Goal: Information Seeking & Learning: Learn about a topic

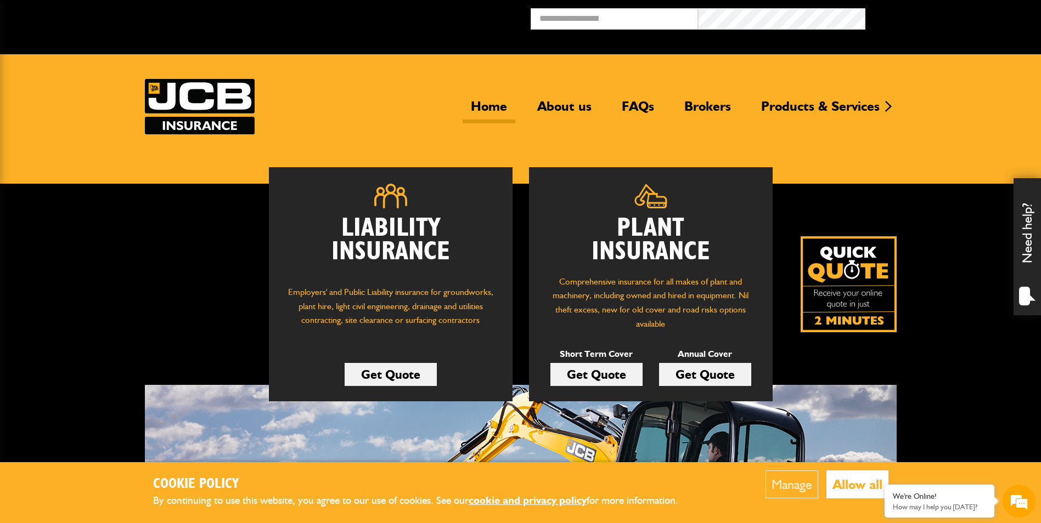
click at [852, 484] on button "Allow all" at bounding box center [857, 485] width 62 height 28
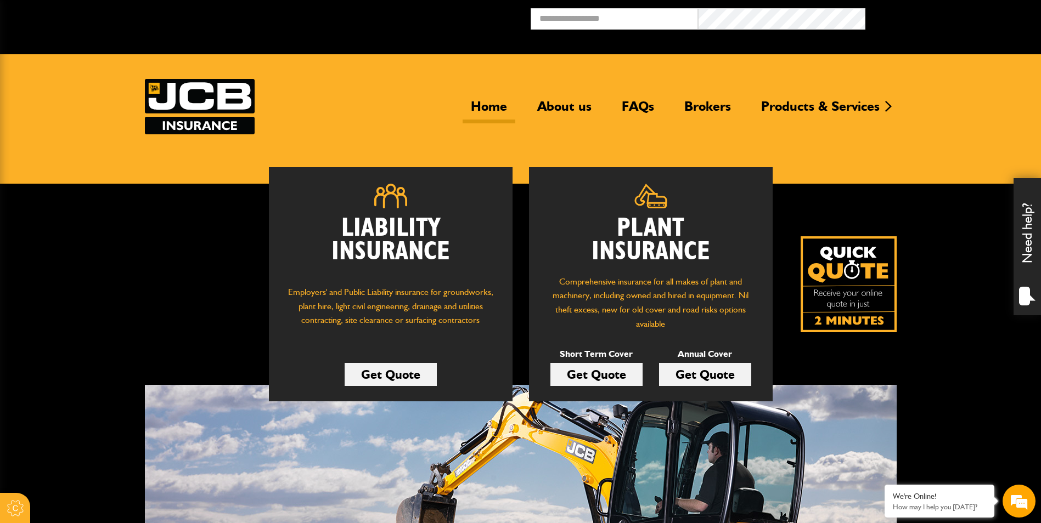
click at [595, 371] on link "Get Quote" at bounding box center [596, 374] width 92 height 23
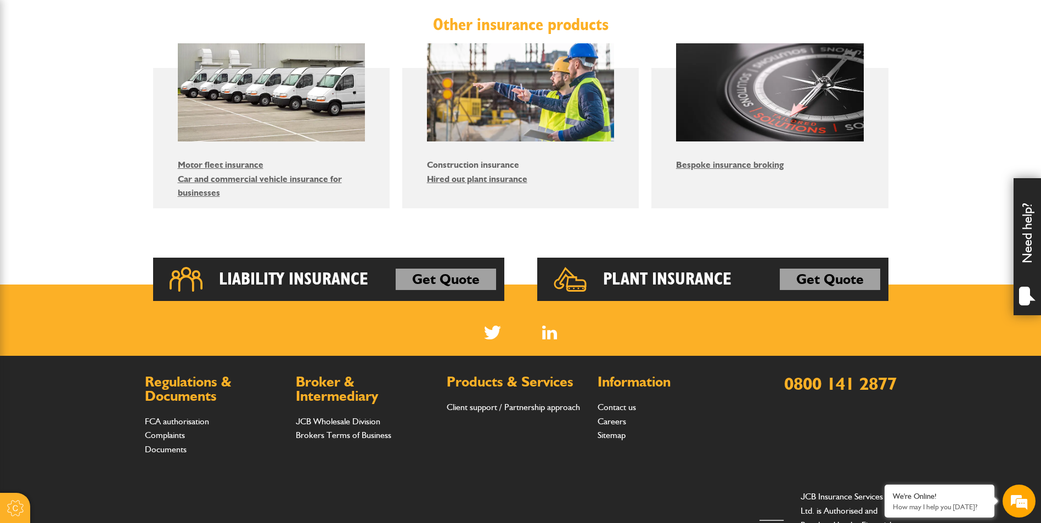
scroll to position [658, 0]
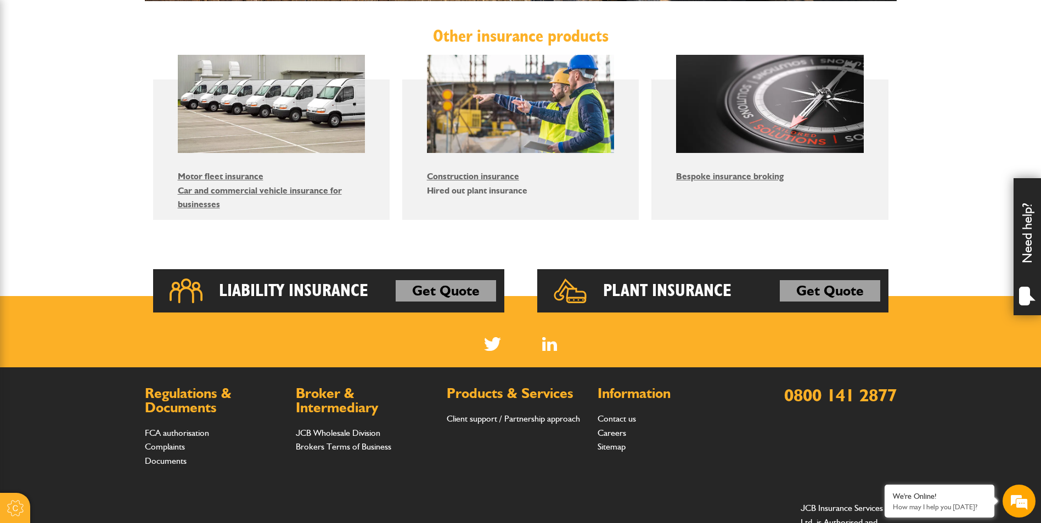
click at [450, 192] on link "Hired out plant insurance" at bounding box center [477, 190] width 100 height 10
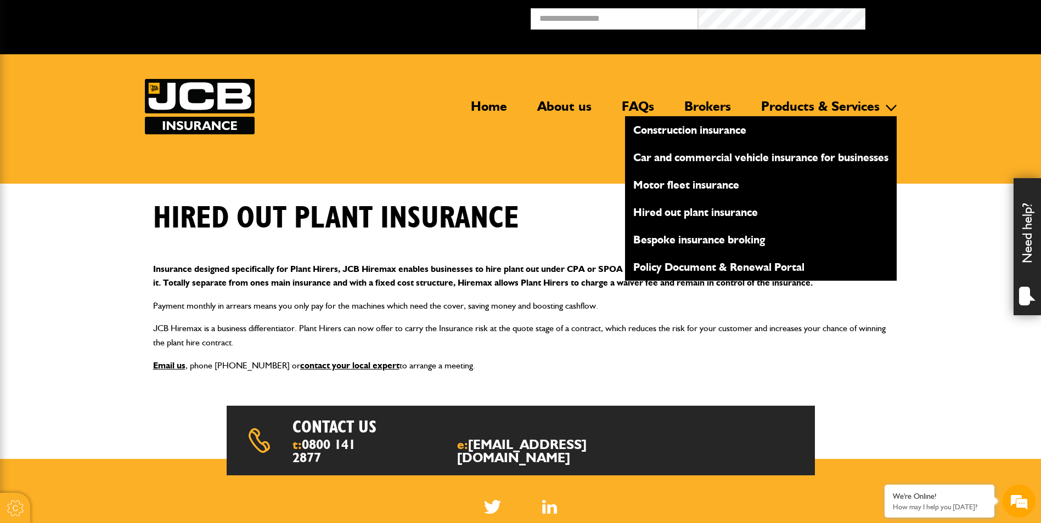
click at [704, 266] on link "Policy Document & Renewal Portal" at bounding box center [761, 267] width 272 height 19
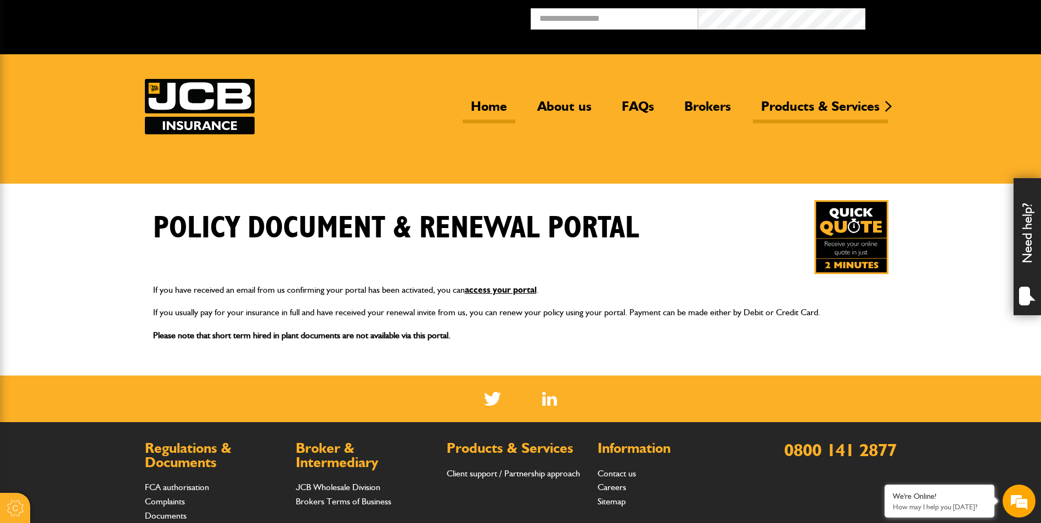
click at [483, 106] on link "Home" at bounding box center [488, 110] width 53 height 25
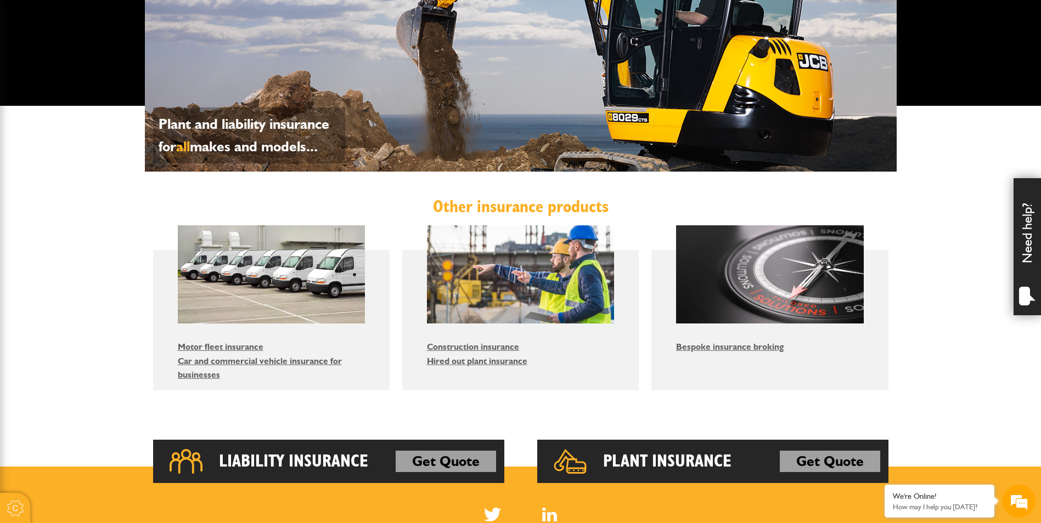
scroll to position [494, 0]
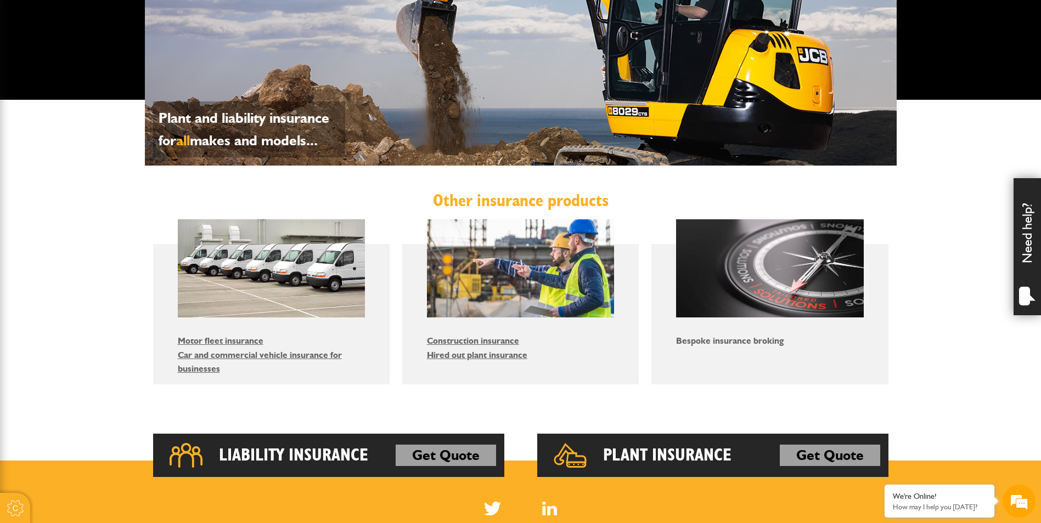
click at [737, 342] on link "Bespoke insurance broking" at bounding box center [730, 341] width 108 height 10
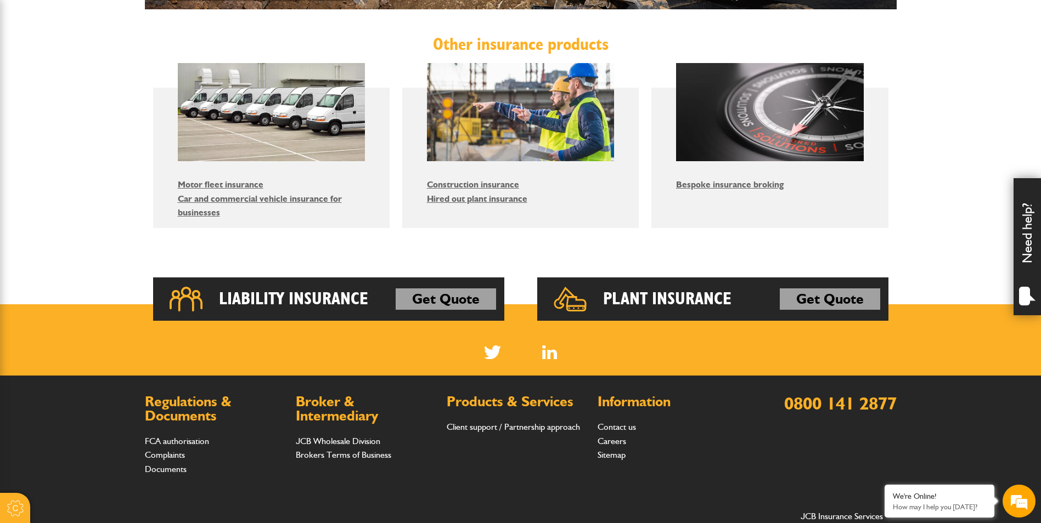
scroll to position [658, 0]
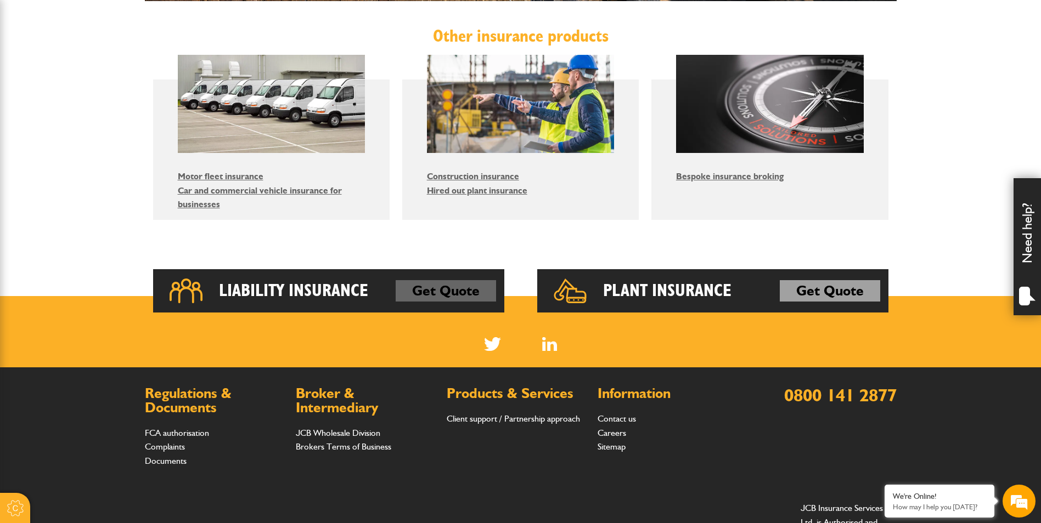
click at [431, 293] on link "Get Quote" at bounding box center [445, 291] width 100 height 22
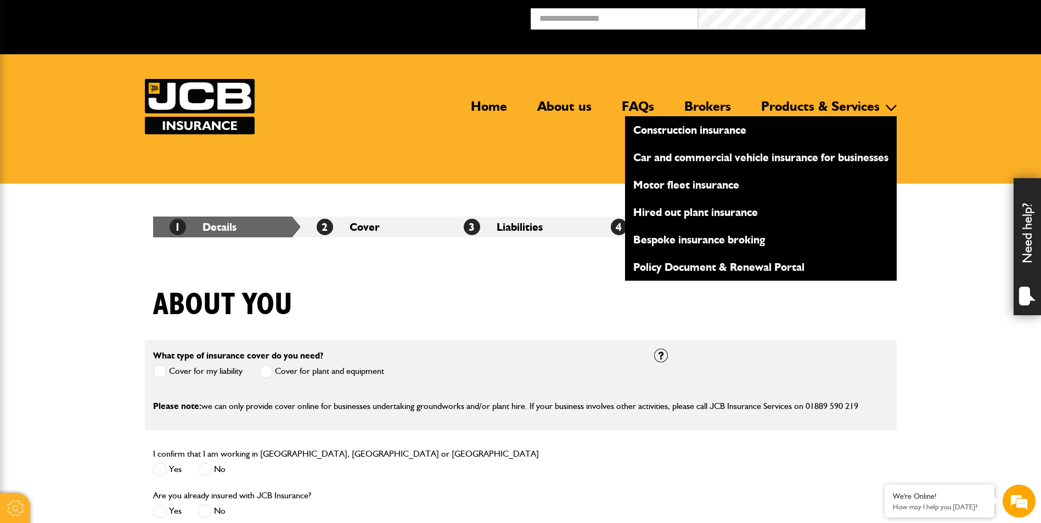
click at [680, 127] on link "Construction insurance" at bounding box center [761, 130] width 272 height 19
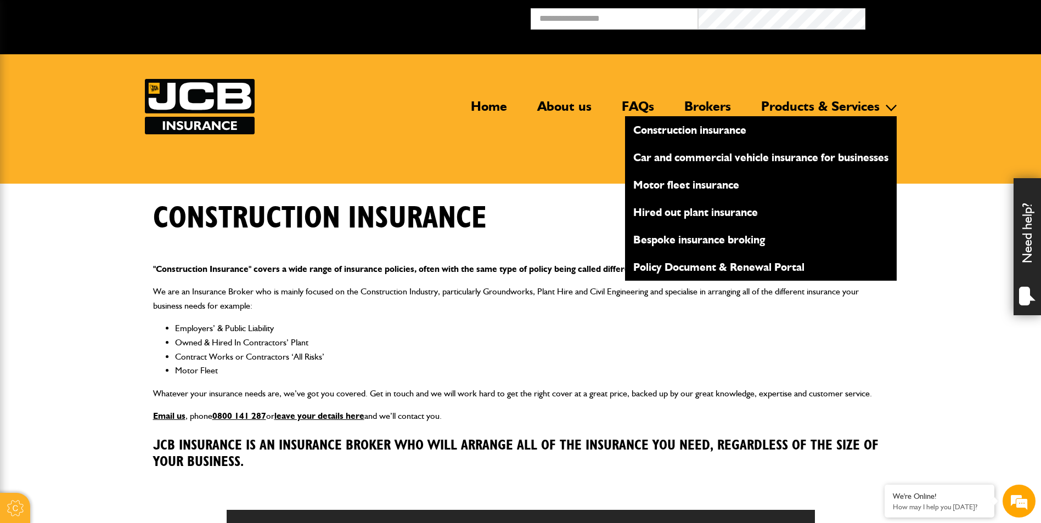
click at [667, 269] on link "Policy Document & Renewal Portal" at bounding box center [761, 267] width 272 height 19
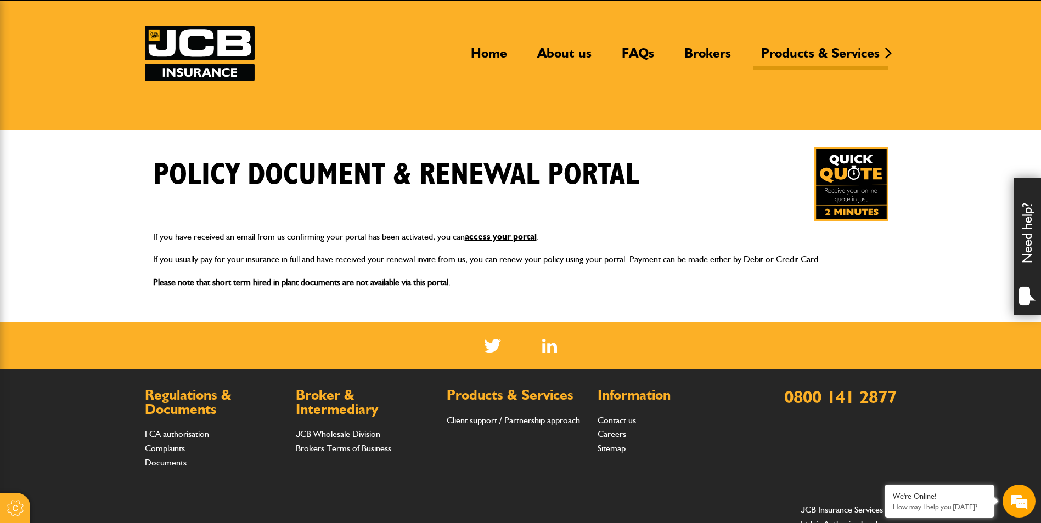
scroll to position [165, 0]
